Goal: Task Accomplishment & Management: Use online tool/utility

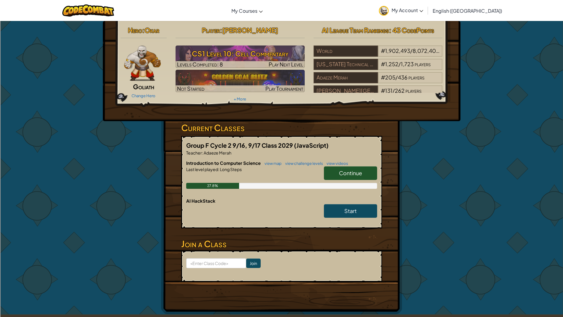
click at [366, 179] on link "Continue" at bounding box center [350, 173] width 53 height 14
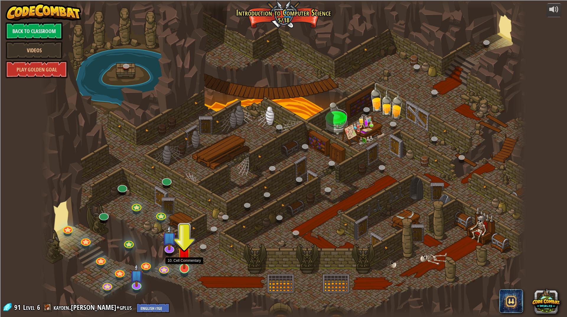
click at [185, 265] on img at bounding box center [184, 253] width 14 height 31
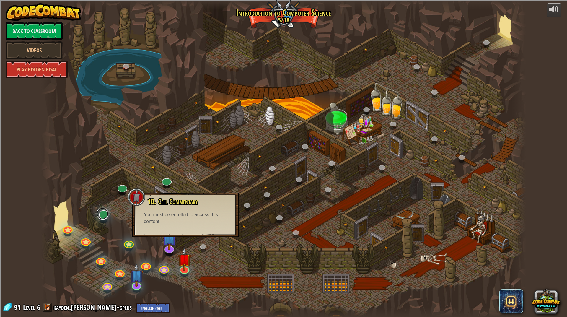
click at [106, 218] on div at bounding box center [104, 215] width 10 height 10
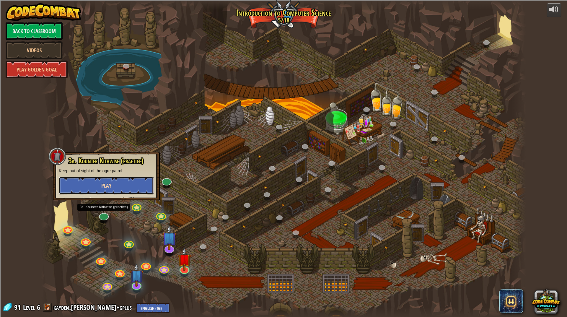
click at [127, 187] on button "Play" at bounding box center [106, 186] width 95 height 18
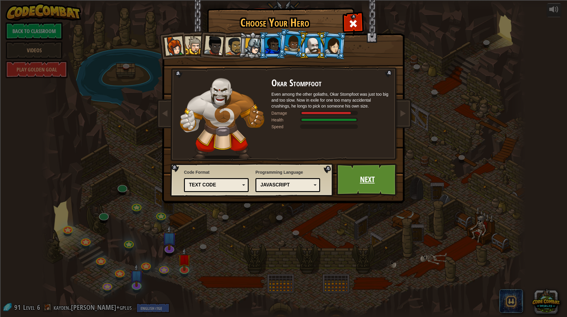
click at [356, 178] on link "Next" at bounding box center [367, 179] width 62 height 32
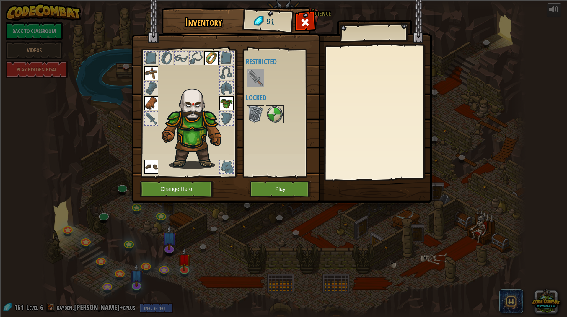
click at [259, 83] on img at bounding box center [255, 78] width 17 height 17
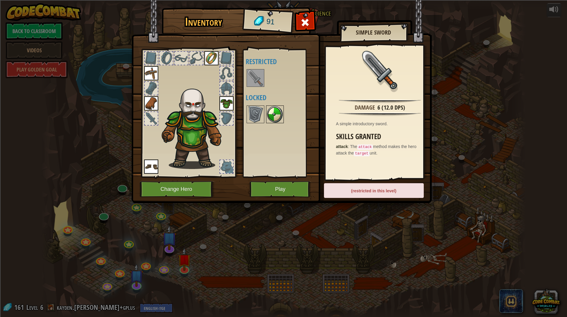
click at [271, 113] on img at bounding box center [275, 114] width 17 height 17
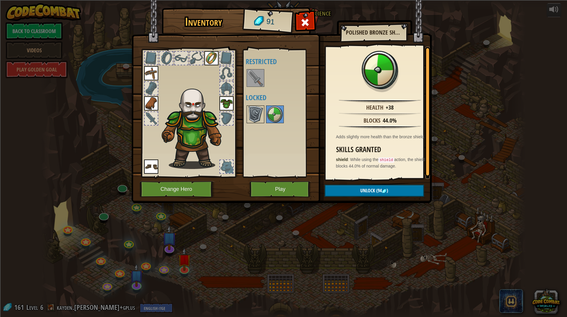
click at [257, 111] on img at bounding box center [255, 114] width 17 height 17
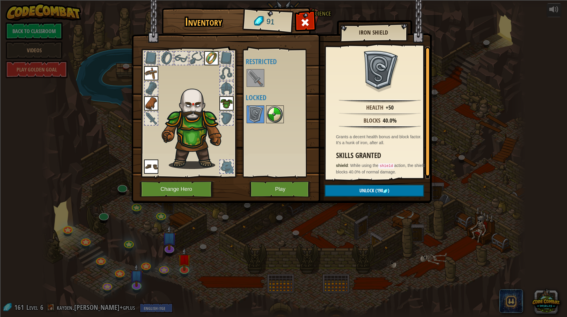
click at [279, 113] on img at bounding box center [275, 114] width 17 height 17
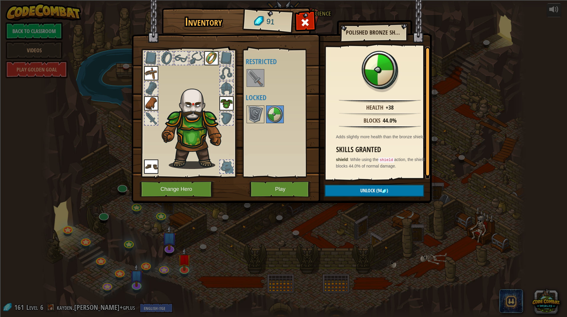
click at [302, 14] on img at bounding box center [281, 96] width 300 height 214
click at [303, 22] on span at bounding box center [304, 22] width 9 height 9
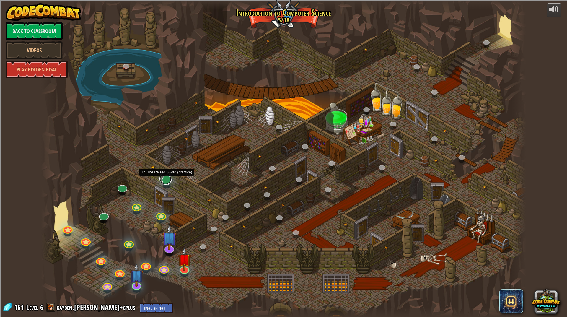
click at [167, 178] on link at bounding box center [165, 179] width 12 height 12
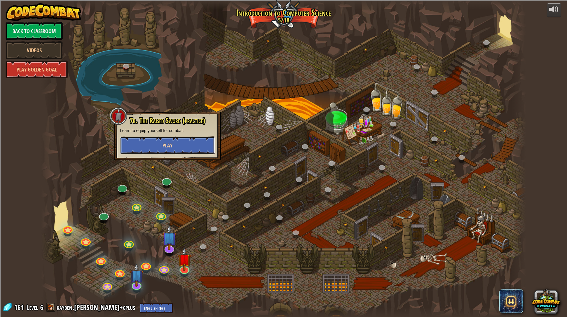
click at [170, 140] on button "Play" at bounding box center [167, 145] width 95 height 18
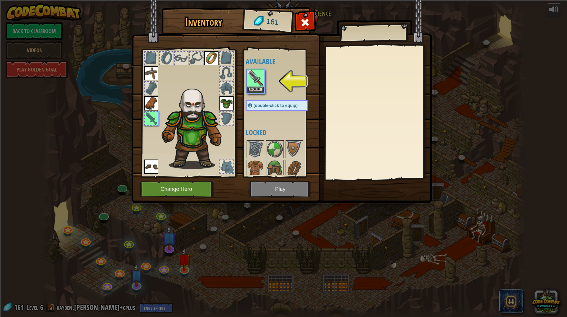
click at [260, 94] on div at bounding box center [283, 81] width 74 height 26
click at [256, 87] on button "Equip" at bounding box center [255, 89] width 17 height 6
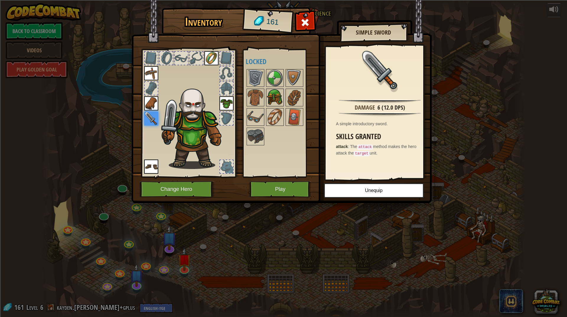
click at [274, 99] on img at bounding box center [275, 97] width 17 height 17
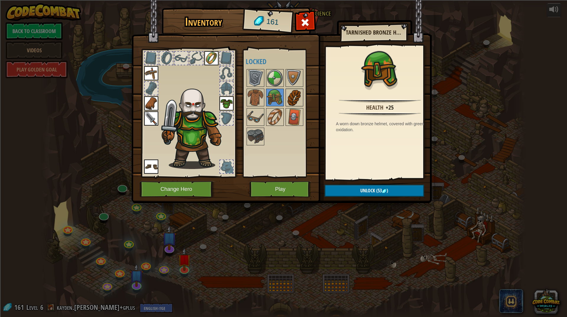
click at [296, 91] on img at bounding box center [294, 97] width 17 height 17
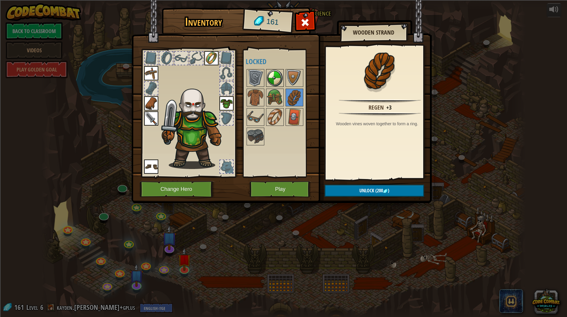
click at [281, 77] on img at bounding box center [275, 78] width 17 height 17
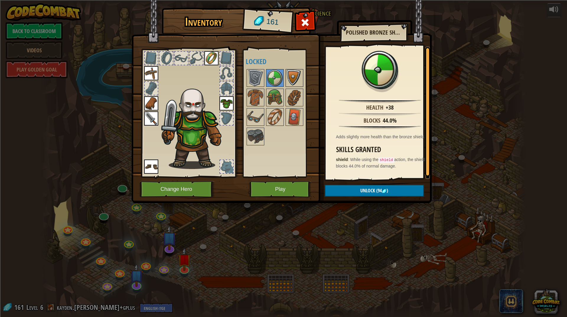
click at [289, 76] on img at bounding box center [294, 78] width 17 height 17
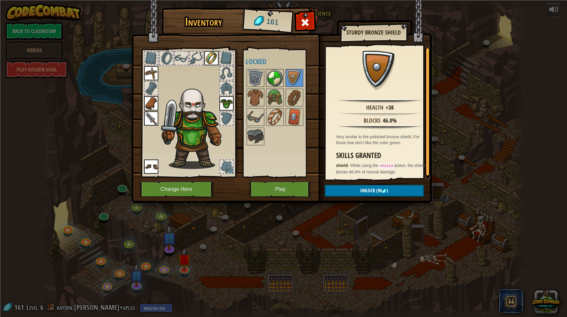
click at [278, 77] on img at bounding box center [275, 78] width 17 height 17
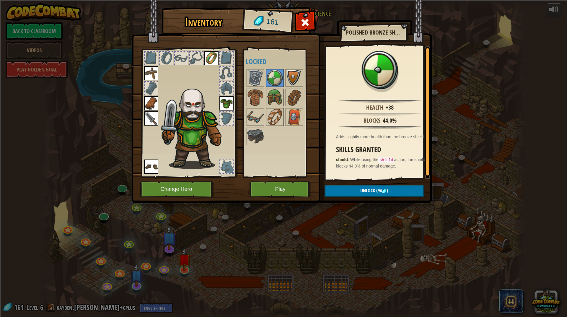
click at [293, 77] on img at bounding box center [294, 78] width 17 height 17
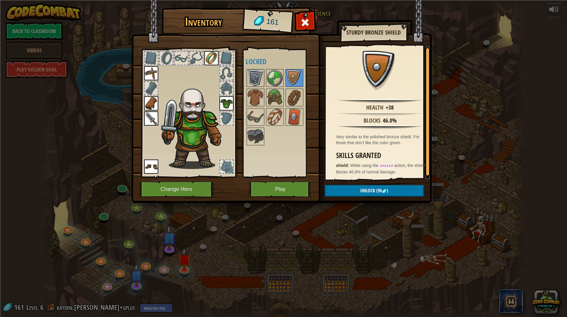
click at [255, 78] on img at bounding box center [255, 78] width 17 height 17
click at [291, 77] on img at bounding box center [294, 78] width 17 height 17
click at [256, 76] on img at bounding box center [255, 78] width 17 height 17
click at [299, 79] on img at bounding box center [294, 78] width 17 height 17
click at [273, 73] on img at bounding box center [275, 78] width 17 height 17
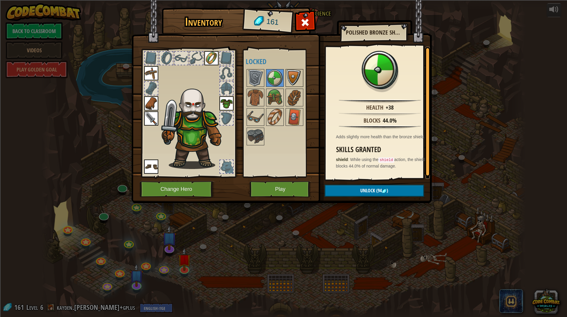
click at [299, 83] on img at bounding box center [294, 78] width 17 height 17
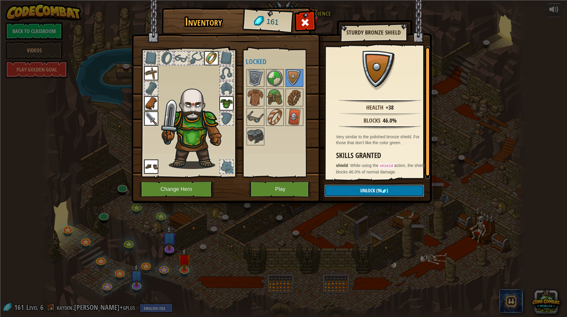
click at [386, 190] on img at bounding box center [384, 191] width 5 height 5
click at [385, 188] on button "Confirm" at bounding box center [375, 191] width 100 height 12
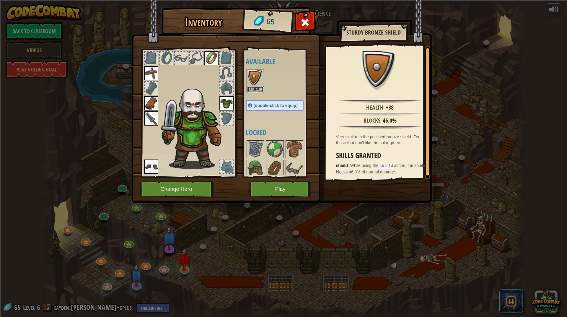
click at [254, 89] on button "Equip" at bounding box center [255, 89] width 17 height 6
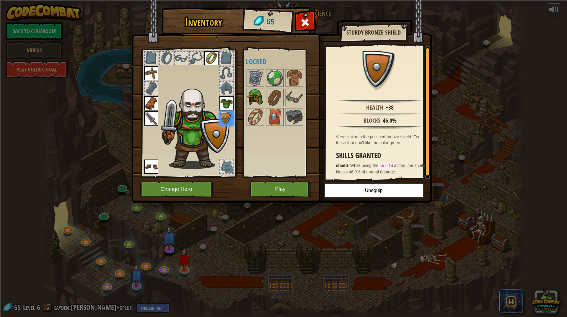
click at [255, 97] on img at bounding box center [255, 97] width 17 height 17
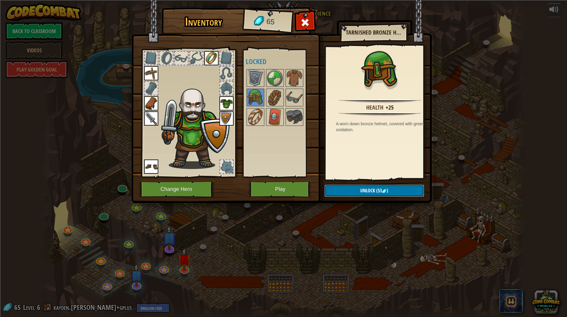
click at [410, 191] on button "Unlock (53 )" at bounding box center [375, 191] width 100 height 12
click at [400, 189] on button "Confirm" at bounding box center [375, 191] width 100 height 12
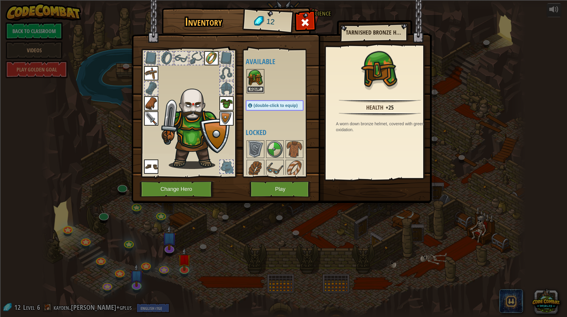
click at [263, 90] on button "Equip" at bounding box center [255, 89] width 17 height 6
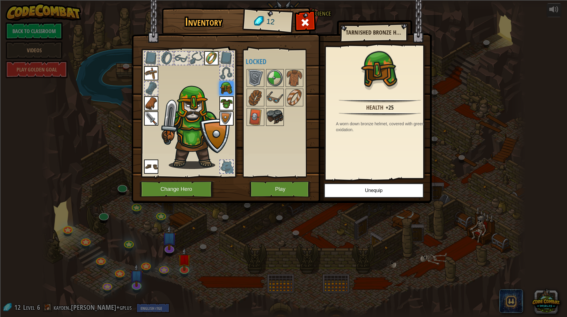
click at [269, 118] on img at bounding box center [275, 117] width 17 height 17
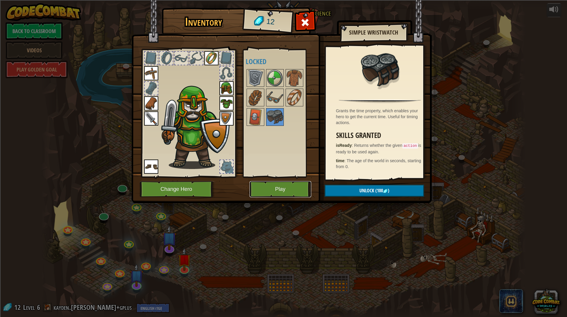
click at [290, 188] on button "Play" at bounding box center [281, 189] width 62 height 16
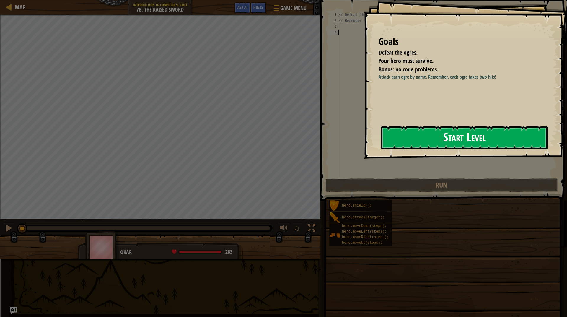
click at [421, 134] on button "Start Level" at bounding box center [464, 137] width 166 height 23
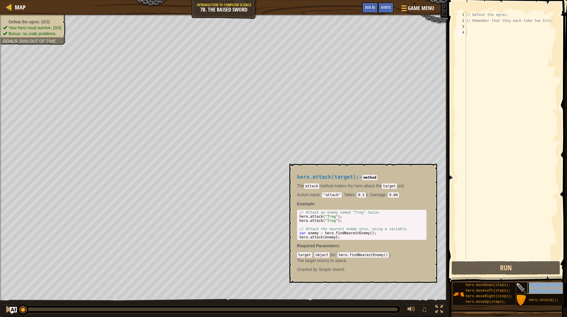
click at [531, 285] on div "hero.attack(target);" at bounding box center [555, 287] width 57 height 11
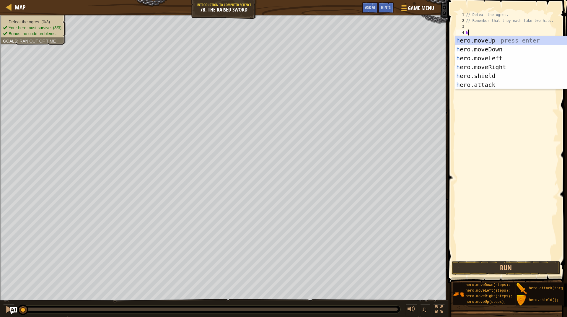
scroll to position [3, 0]
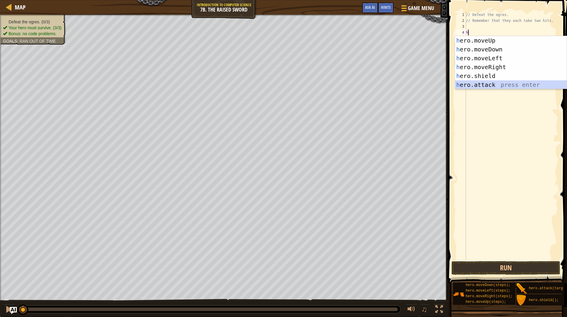
click at [498, 82] on div "h ero.moveUp press enter h ero.moveDown press enter h ero.moveLeft press enter …" at bounding box center [511, 71] width 112 height 71
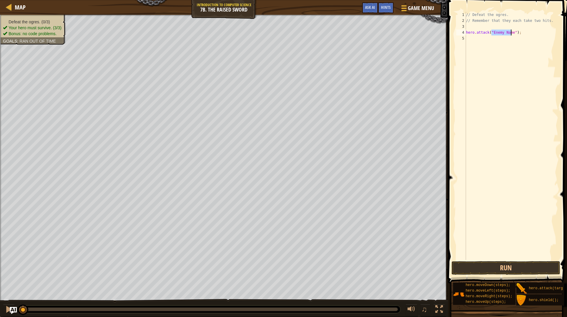
type textarea "hero.attack(");"
type textarea "h"
type textarea "// Remember that they each take two hits."
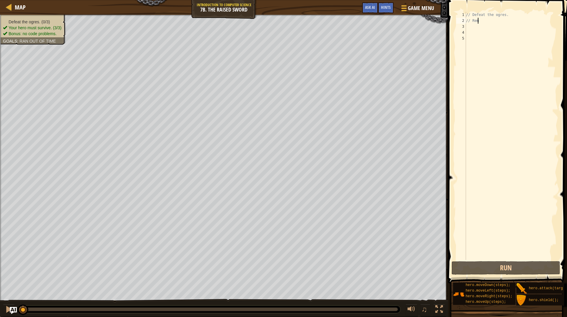
type textarea "/"
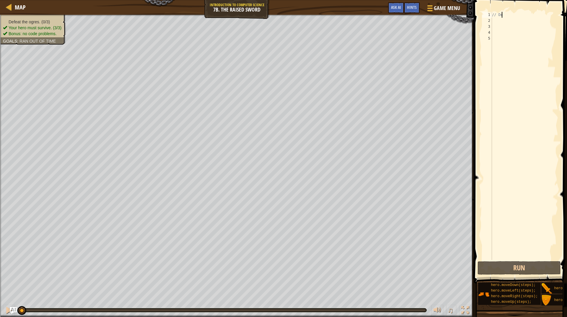
type textarea "/"
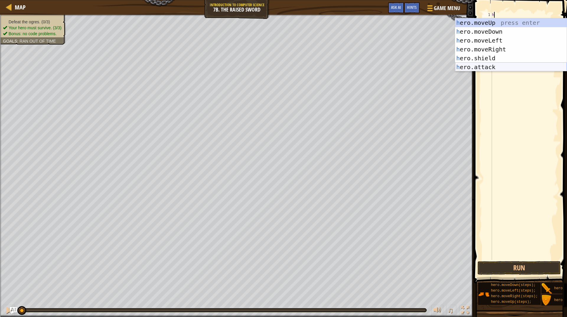
click at [507, 66] on div "h ero.moveUp press enter h ero.moveDown press enter h ero.moveLeft press enter …" at bounding box center [511, 53] width 112 height 71
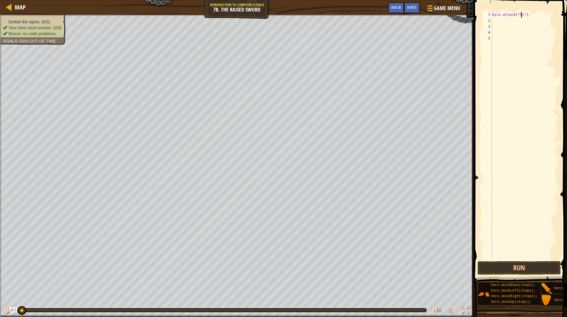
scroll to position [3, 2]
type textarea "hero.attack("Rig");"
drag, startPoint x: 529, startPoint y: 16, endPoint x: 489, endPoint y: 14, distance: 40.5
click at [489, 14] on div "hero.attack("Rig"); 1 2 3 4 5 hero . attack ( "Rig" ) ; ההההההההההההההההההההההה…" at bounding box center [519, 136] width 77 height 248
click at [504, 24] on div "hero . attack ( "Rig" ) ;" at bounding box center [524, 142] width 67 height 260
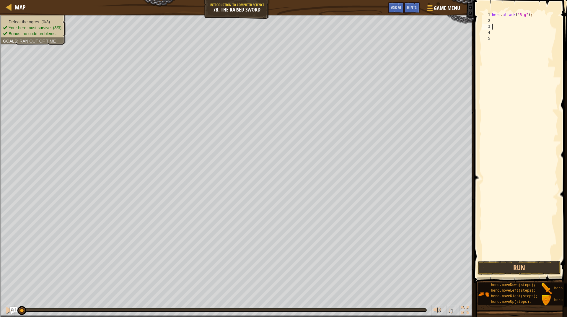
scroll to position [3, 0]
click at [500, 19] on div "hero . attack ( "Rig" ) ;" at bounding box center [524, 142] width 67 height 260
paste textarea "hero.attack("Rig");"
type textarea "hero.attack("Rig");"
click at [519, 28] on div "hero . attack ( "Rig" ) ; hero . attack ( "Rig" ) ;" at bounding box center [524, 142] width 67 height 260
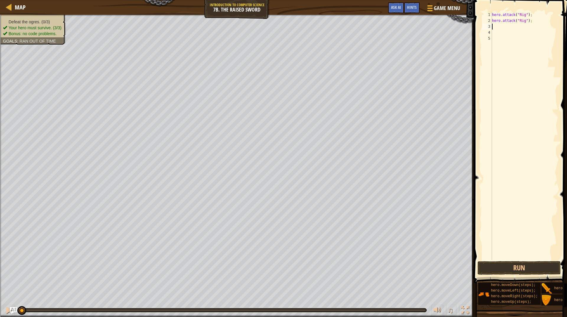
paste textarea "hero.attack("Rig");"
type textarea "hero.attack(");"
type textarea "h"
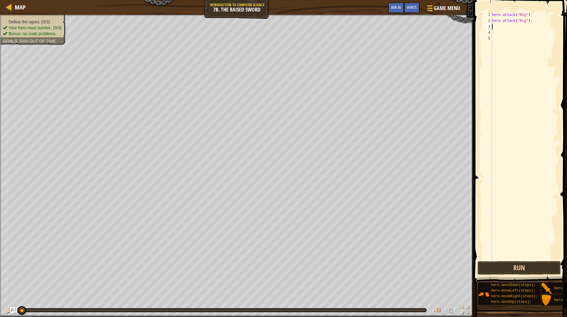
paste textarea "hero.attack("Rig");"
type textarea "hero.attack("Gurt");"
drag, startPoint x: 534, startPoint y: 28, endPoint x: 488, endPoint y: 25, distance: 46.2
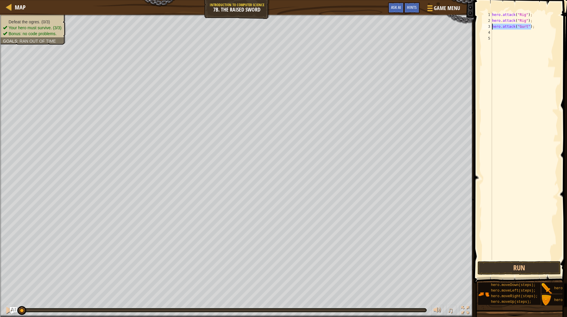
click at [488, 25] on div "hero.attack("Gurt"); 1 2 3 4 5 hero . attack ( "Rig" ) ; hero . attack ( "Rig" …" at bounding box center [519, 136] width 77 height 248
click at [498, 33] on div "hero . attack ( "Rig" ) ; hero . attack ( "Rig" ) ; hero . attack ( "Gurt" ) ;" at bounding box center [524, 142] width 67 height 260
paste textarea "hero.attack("Gurt");"
type textarea "hero.attack("Gurt");"
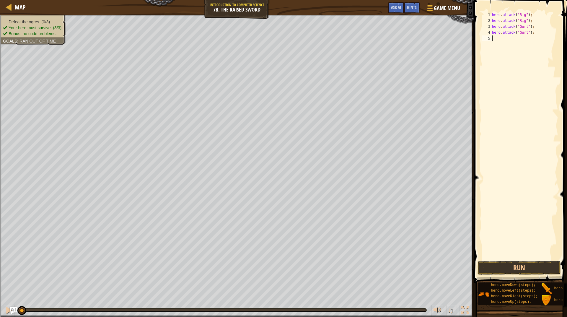
click at [516, 40] on div "hero . attack ( "Rig" ) ; hero . attack ( "Rig" ) ; hero . attack ( "Gurt" ) ; …" at bounding box center [524, 142] width 67 height 260
paste textarea "hero.attack("Gurt");"
type textarea "hero.attack("Ack");"
drag, startPoint x: 531, startPoint y: 36, endPoint x: 493, endPoint y: 39, distance: 38.8
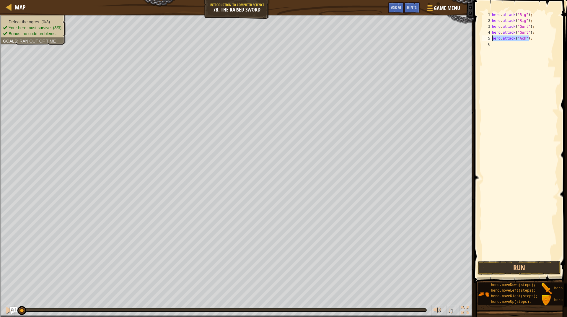
click at [493, 39] on div "hero . attack ( "Rig" ) ; hero . attack ( "Rig" ) ; hero . attack ( "Gurt" ) ; …" at bounding box center [524, 142] width 67 height 260
click at [510, 43] on div "hero . attack ( "Rig" ) ; hero . attack ( "Rig" ) ; hero . attack ( "Gurt" ) ; …" at bounding box center [524, 142] width 67 height 260
paste textarea "hero.attack("Ack");"
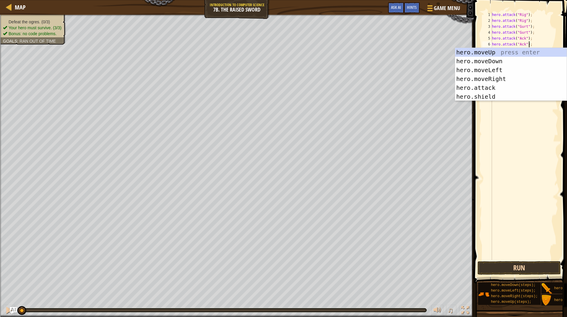
type textarea "hero.attack("Ack");"
click at [540, 268] on button "Run" at bounding box center [519, 268] width 83 height 14
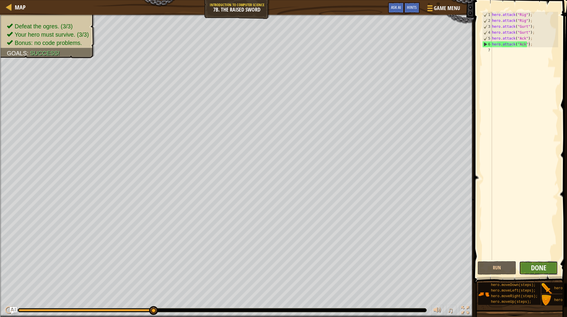
click at [541, 269] on span "Done" at bounding box center [538, 267] width 15 height 9
